Goal: Information Seeking & Learning: Learn about a topic

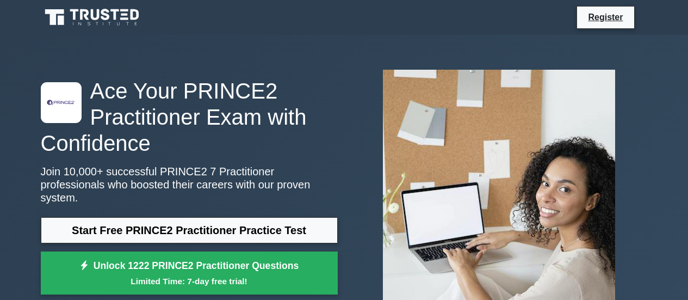
click at [253, 217] on link "Start Free PRINCE2 Practitioner Practice Test" at bounding box center [189, 230] width 297 height 26
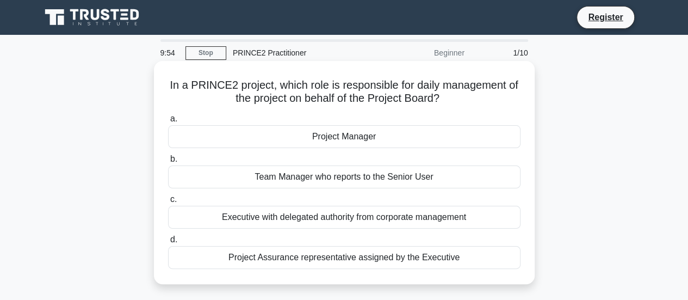
click at [330, 141] on div "Project Manager" at bounding box center [344, 136] width 352 height 23
click at [168, 122] on input "a. Project Manager" at bounding box center [168, 118] width 0 height 7
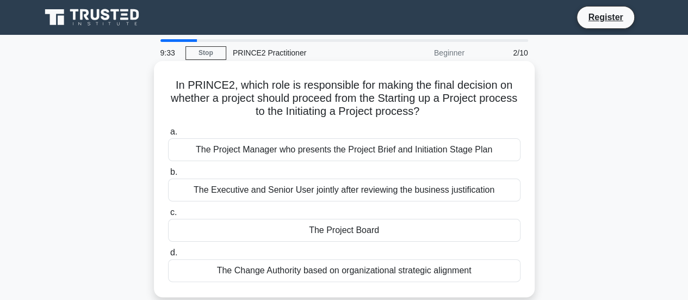
click at [451, 193] on div "The Executive and Senior User jointly after reviewing the business justification" at bounding box center [344, 189] width 352 height 23
click at [168, 176] on input "b. The Executive and Senior User jointly after reviewing the business justifica…" at bounding box center [168, 172] width 0 height 7
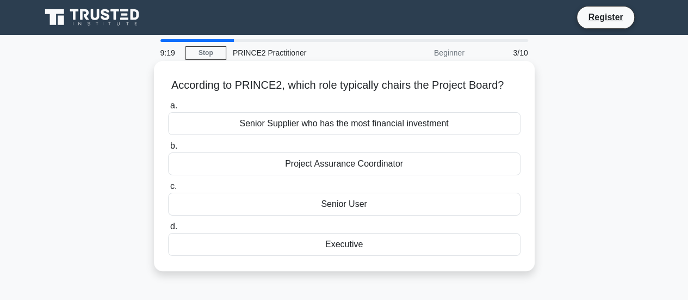
click at [371, 244] on div "Executive" at bounding box center [344, 244] width 352 height 23
click at [168, 230] on input "d. Executive" at bounding box center [168, 226] width 0 height 7
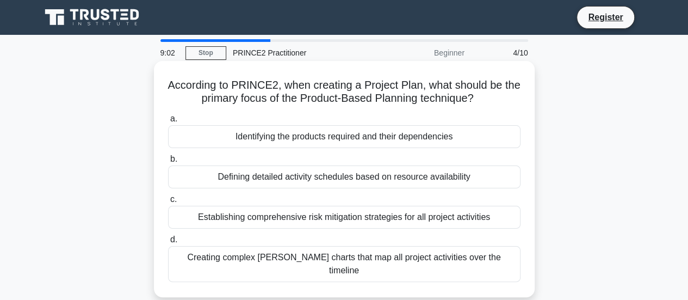
click at [429, 250] on div "Creating complex [PERSON_NAME] charts that map all project activities over the …" at bounding box center [344, 264] width 352 height 36
click at [168, 243] on input "d. Creating complex [PERSON_NAME] charts that map all project activities over t…" at bounding box center [168, 239] width 0 height 7
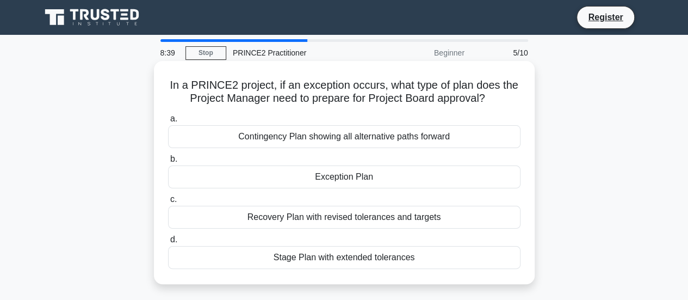
click at [405, 133] on div "Contingency Plan showing all alternative paths forward" at bounding box center [344, 136] width 352 height 23
click at [168, 122] on input "a. Contingency Plan showing all alternative paths forward" at bounding box center [168, 118] width 0 height 7
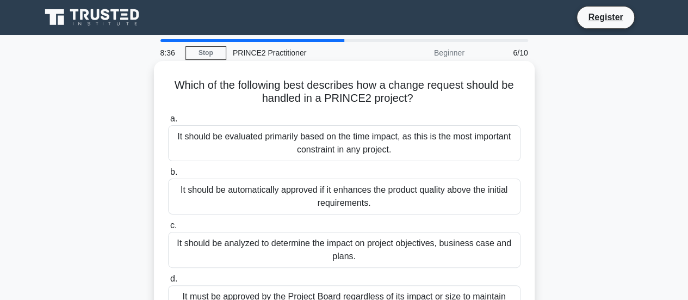
click at [405, 150] on div "It should be evaluated primarily based on the time impact, as this is the most …" at bounding box center [344, 143] width 352 height 36
click at [168, 122] on input "a. It should be evaluated primarily based on the time impact, as this is the mo…" at bounding box center [168, 118] width 0 height 7
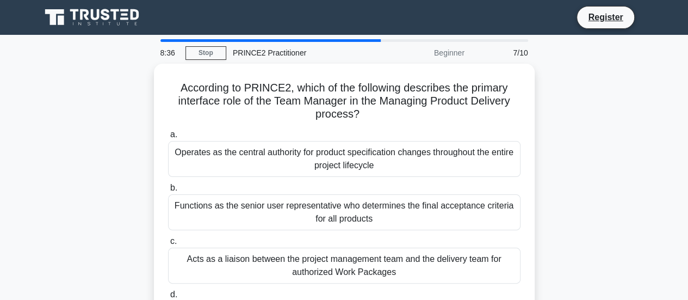
click at [405, 150] on div "Operates as the central authority for product specification changes throughout …" at bounding box center [344, 159] width 352 height 36
click at [168, 138] on input "a. Operates as the central authority for product specification changes througho…" at bounding box center [168, 134] width 0 height 7
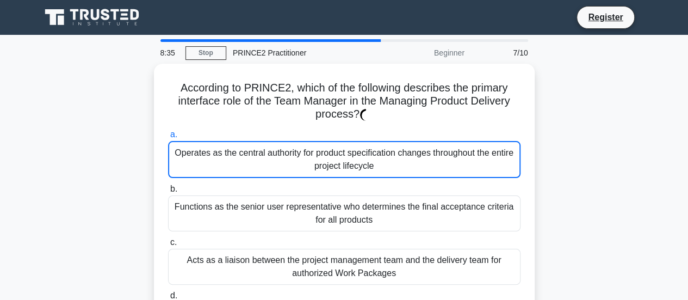
click at [405, 150] on div "Operates as the central authority for product specification changes throughout …" at bounding box center [344, 159] width 352 height 37
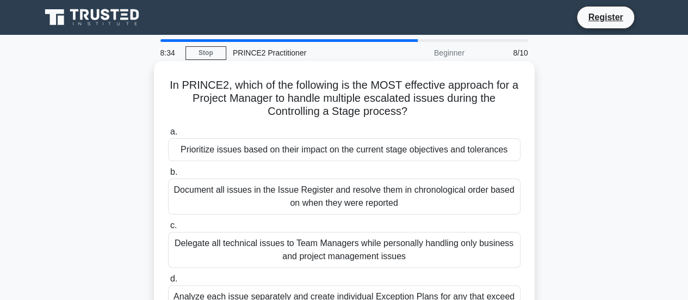
click at [380, 156] on div "Prioritize issues based on their impact on the current stage objectives and tol…" at bounding box center [344, 149] width 352 height 23
click at [168, 135] on input "a. Prioritize issues based on their impact on the current stage objectives and …" at bounding box center [168, 131] width 0 height 7
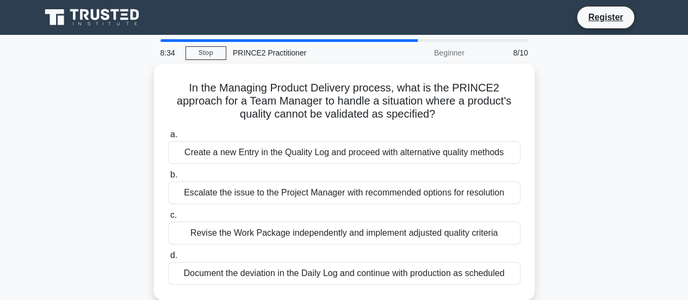
click at [380, 156] on div "Create a new Entry in the Quality Log and proceed with alternative quality meth…" at bounding box center [344, 152] width 352 height 23
click at [168, 138] on input "a. Create a new Entry in the Quality Log and proceed with alternative quality m…" at bounding box center [168, 134] width 0 height 7
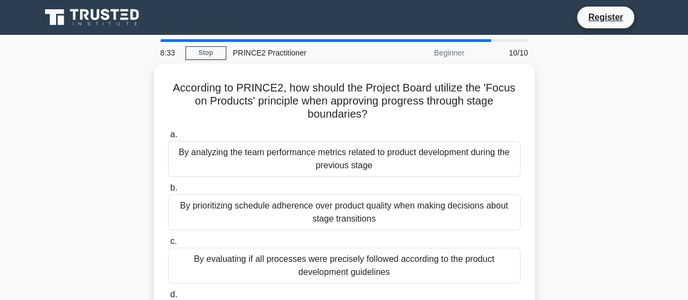
click at [380, 156] on div "By analyzing the team performance metrics related to product development during…" at bounding box center [344, 159] width 352 height 36
click at [168, 138] on input "a. By analyzing the team performance metrics related to product development dur…" at bounding box center [168, 134] width 0 height 7
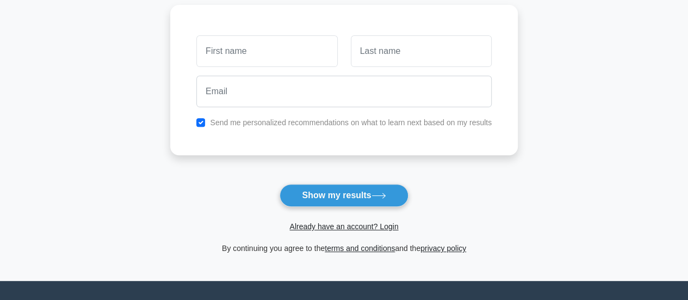
scroll to position [163, 0]
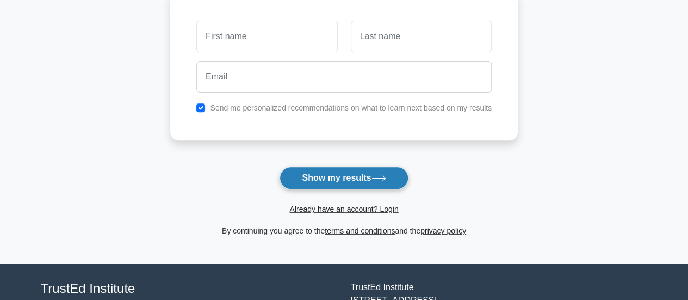
click at [370, 177] on button "Show my results" at bounding box center [344, 177] width 128 height 23
